Goal: Task Accomplishment & Management: Manage account settings

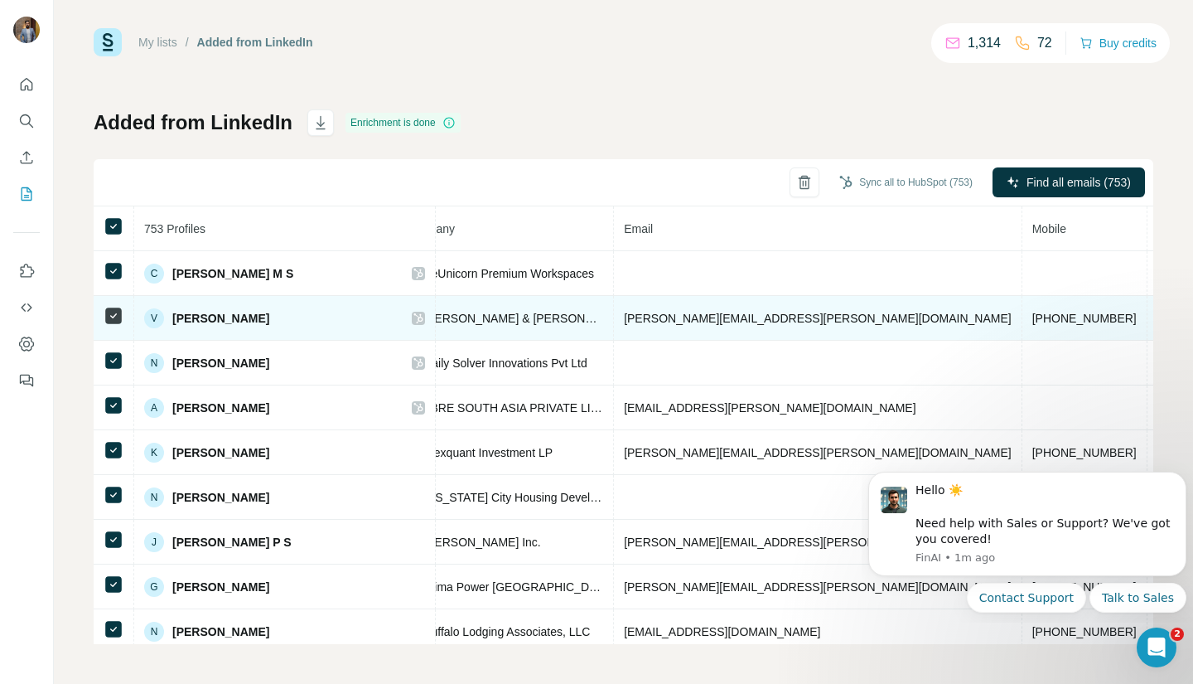
scroll to position [1, 456]
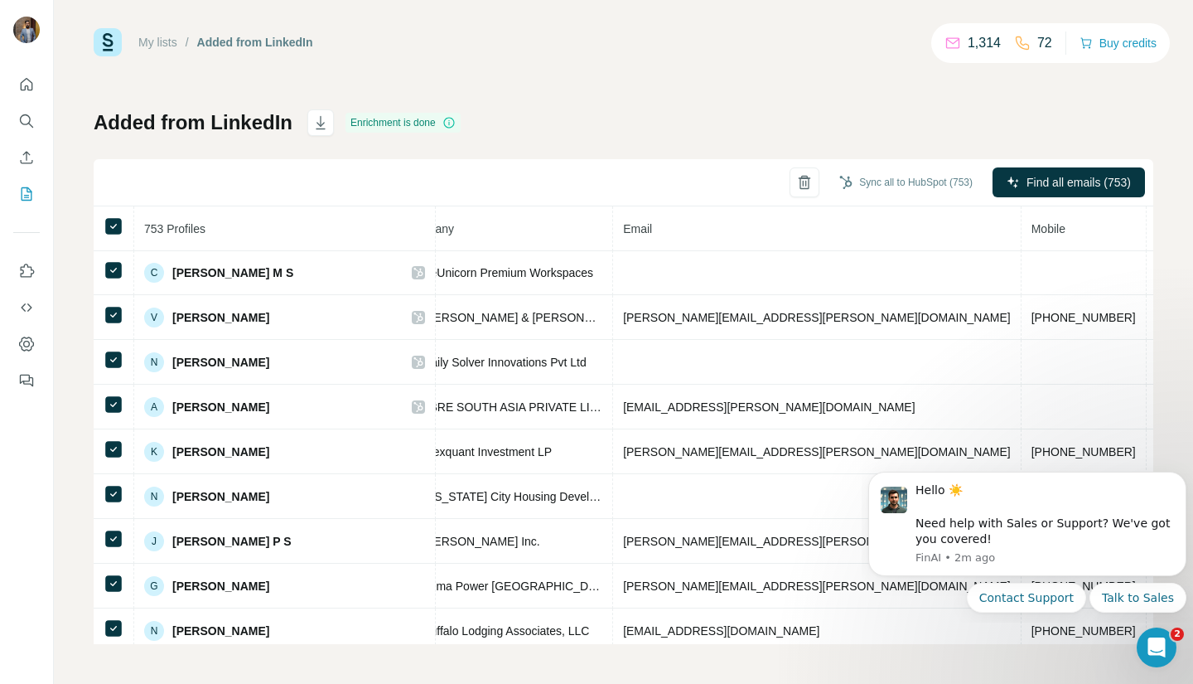
click at [160, 45] on link "My lists" at bounding box center [157, 42] width 39 height 13
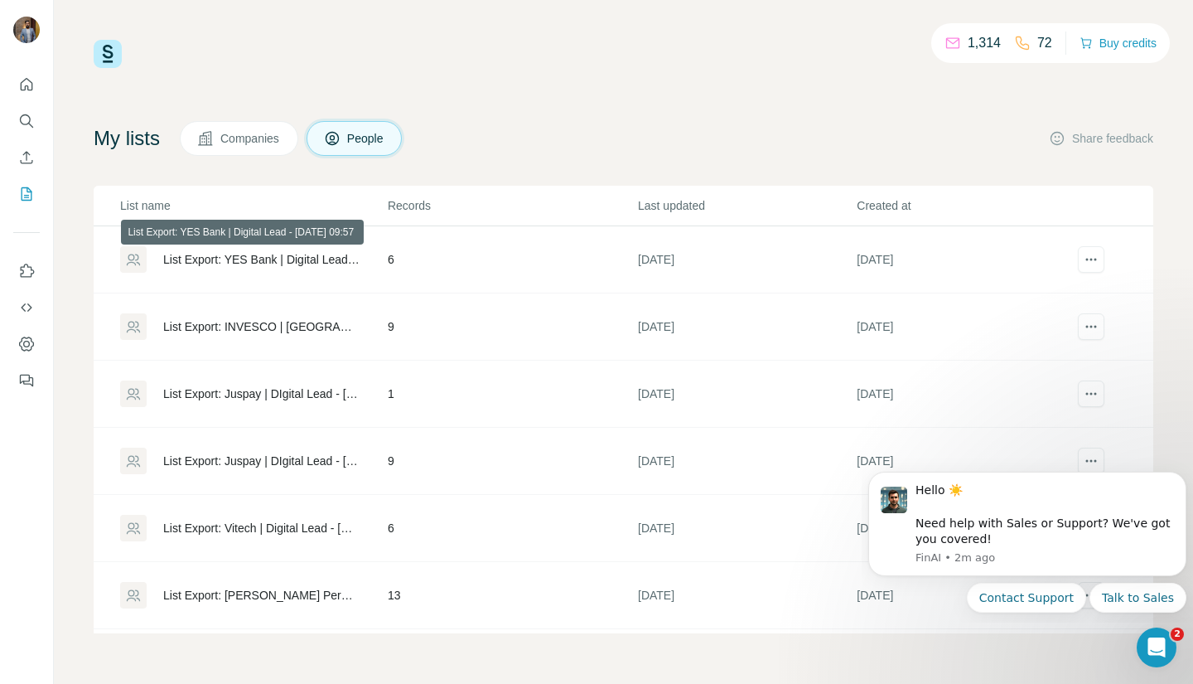
click at [259, 256] on div "List Export: YES Bank | Digital Lead - [DATE] 09:57" at bounding box center [261, 259] width 196 height 17
